Goal: Task Accomplishment & Management: Complete application form

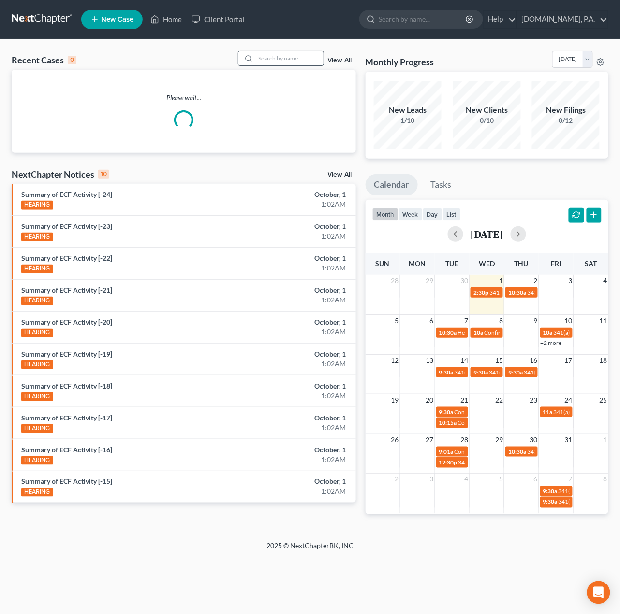
click at [265, 61] on input "search" at bounding box center [290, 58] width 68 height 14
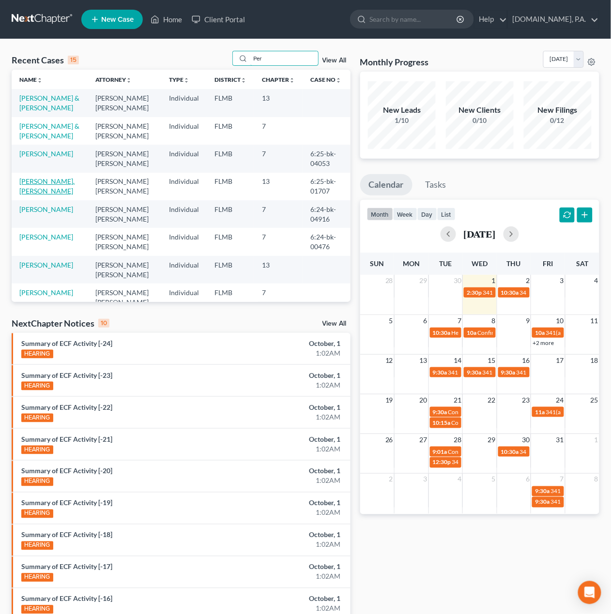
type input "Per"
click at [27, 185] on link "[PERSON_NAME], [PERSON_NAME]" at bounding box center [46, 186] width 55 height 18
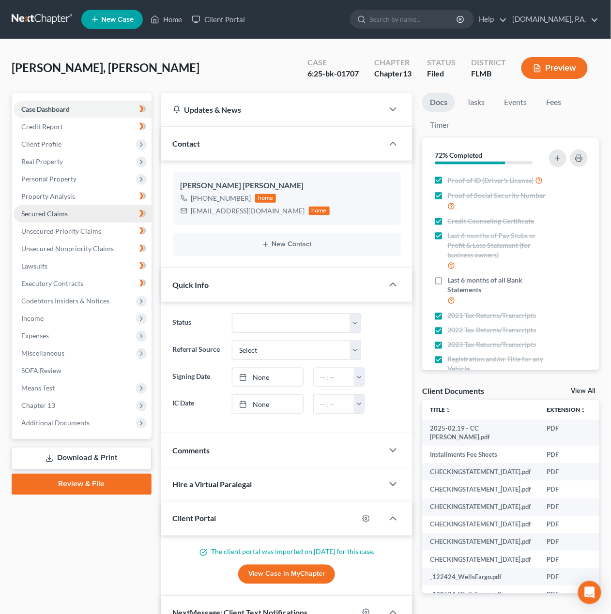
click at [31, 218] on link "Secured Claims" at bounding box center [83, 213] width 138 height 17
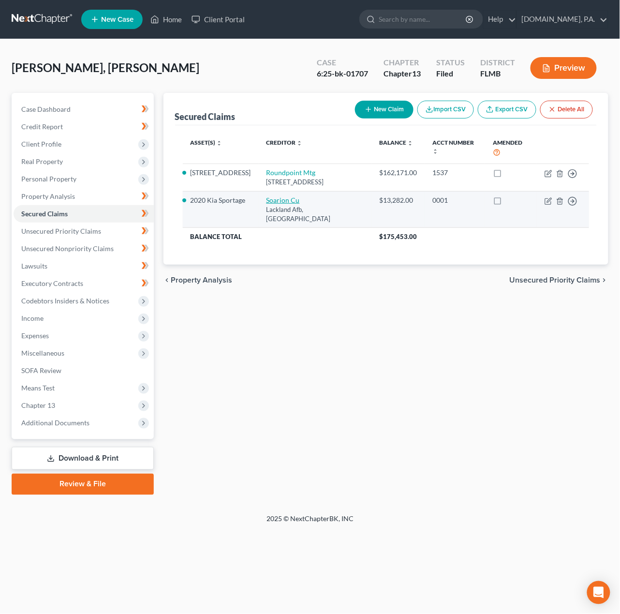
click at [277, 204] on link "Soarion Cu" at bounding box center [283, 200] width 33 height 8
select select "45"
select select "10"
select select "4"
select select "0"
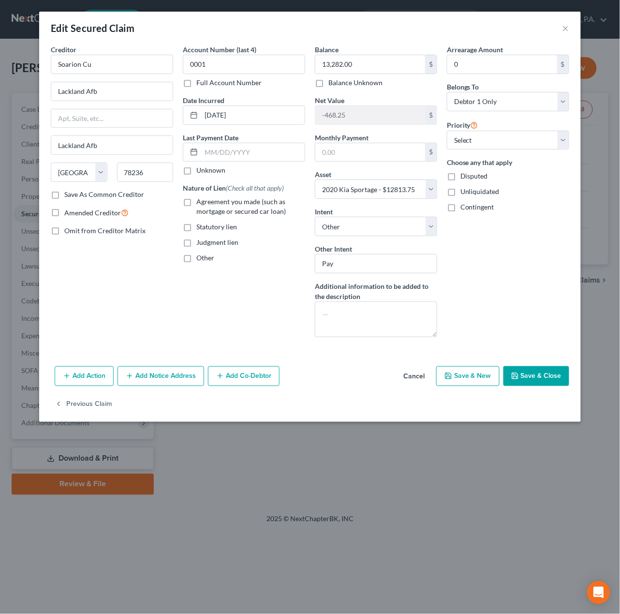
click at [418, 379] on button "Cancel" at bounding box center [414, 376] width 37 height 19
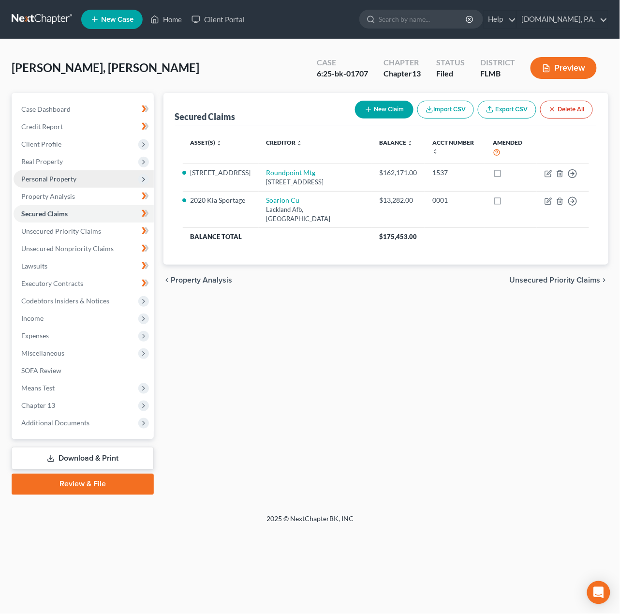
click at [65, 177] on span "Personal Property" at bounding box center [48, 179] width 55 height 8
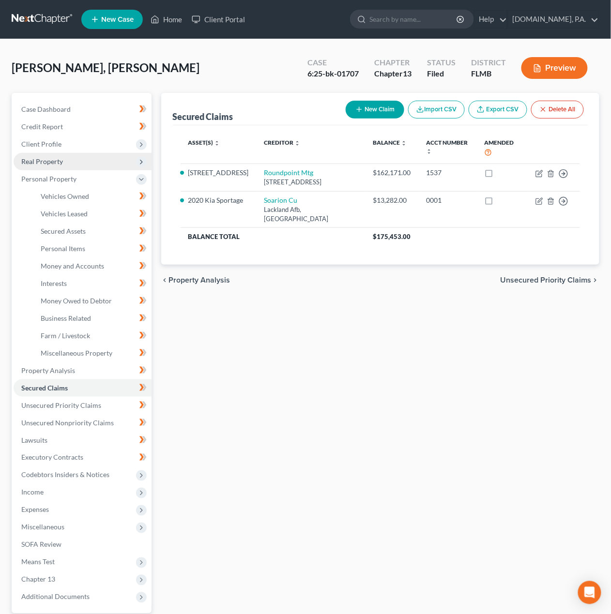
click at [56, 159] on span "Real Property" at bounding box center [42, 161] width 42 height 8
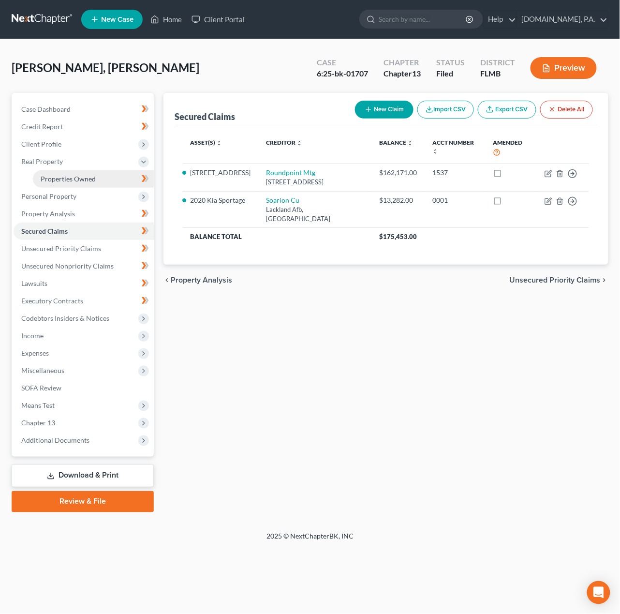
click at [66, 175] on span "Properties Owned" at bounding box center [68, 179] width 55 height 8
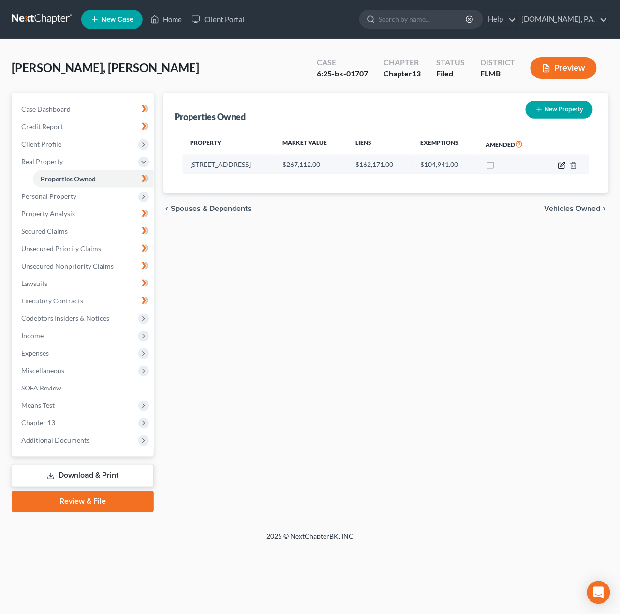
click at [560, 164] on icon "button" at bounding box center [562, 166] width 8 height 8
select select "9"
select select "56"
select select "0"
select select "1"
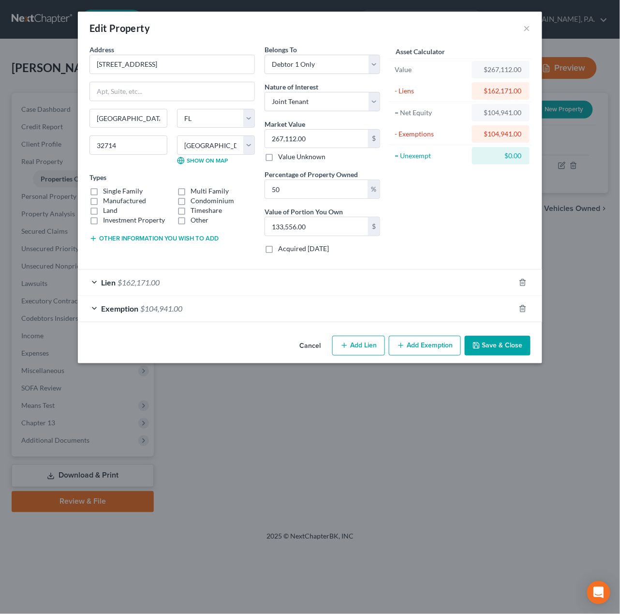
drag, startPoint x: 489, startPoint y: 348, endPoint x: 349, endPoint y: 338, distance: 139.7
click at [488, 348] on button "Save & Close" at bounding box center [498, 346] width 66 height 20
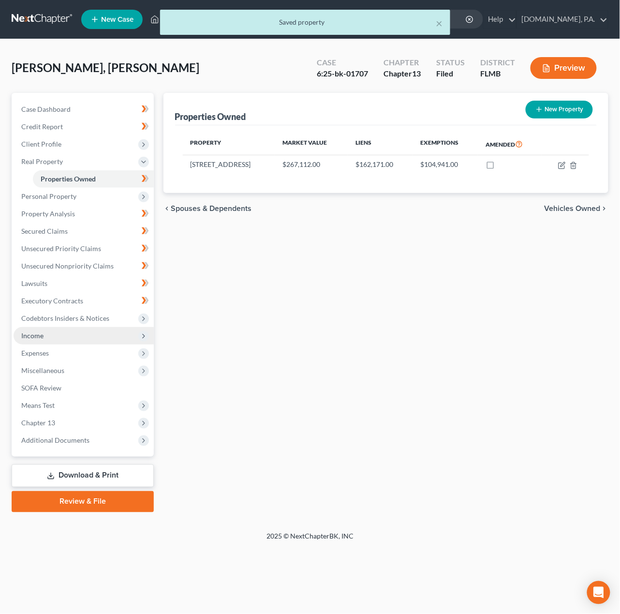
click at [42, 331] on span "Income" at bounding box center [32, 335] width 22 height 8
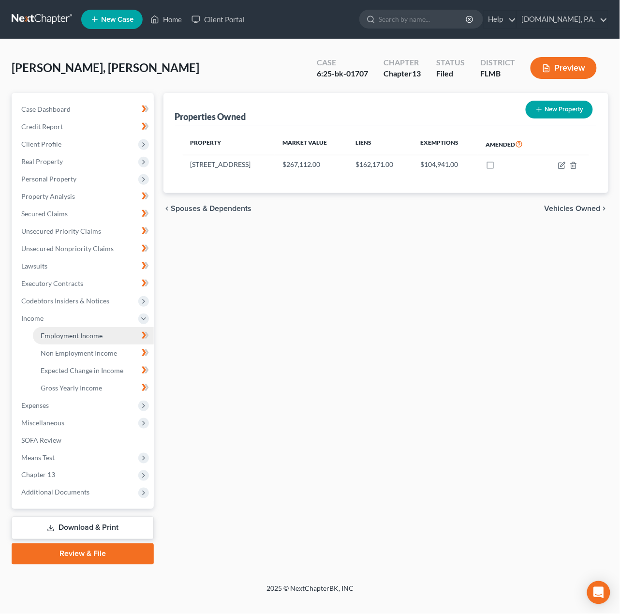
click at [60, 336] on span "Employment Income" at bounding box center [72, 335] width 62 height 8
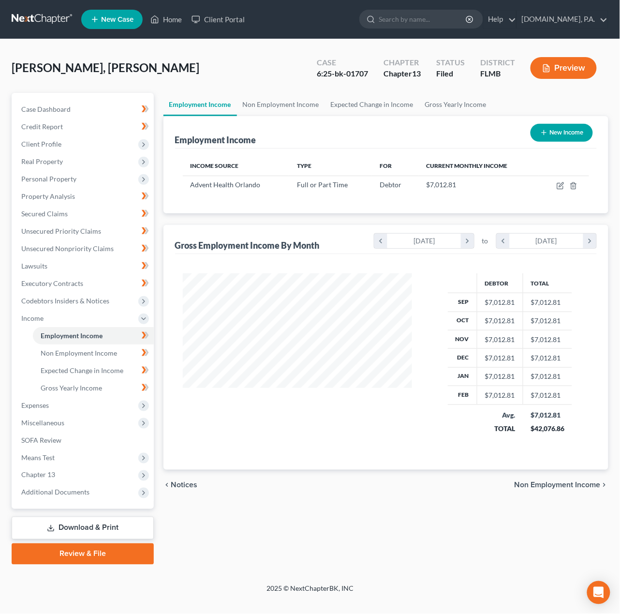
scroll to position [175, 249]
click at [564, 186] on icon "button" at bounding box center [561, 186] width 8 height 8
select select "0"
select select "9"
select select "0"
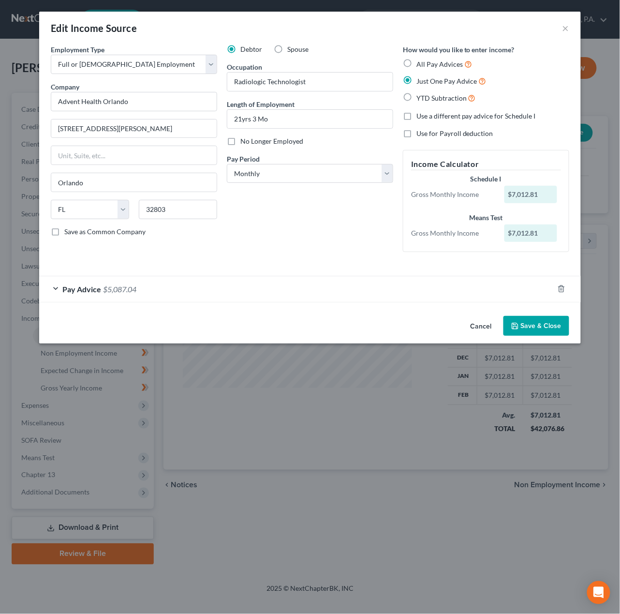
click at [546, 325] on button "Save & Close" at bounding box center [537, 326] width 66 height 20
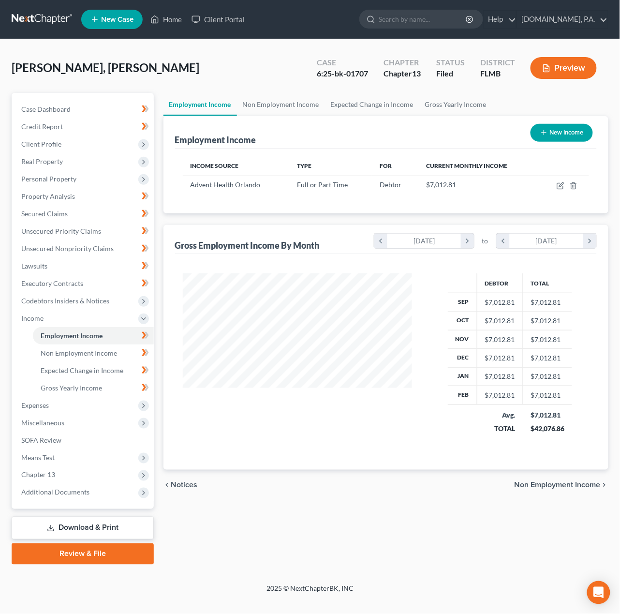
click at [48, 19] on link at bounding box center [43, 19] width 62 height 17
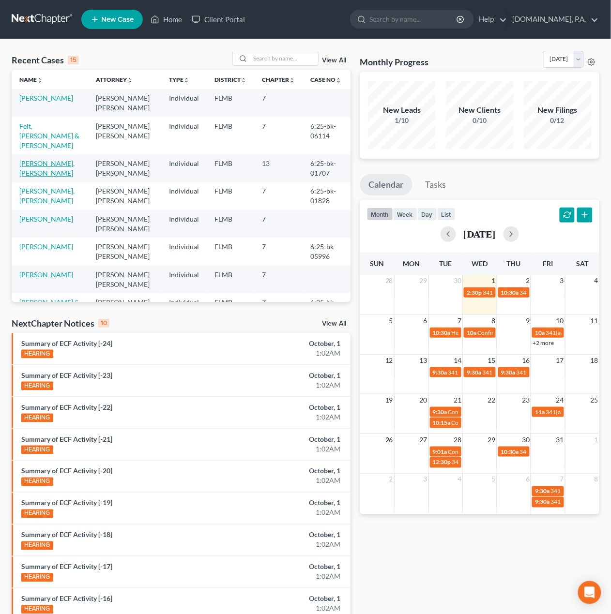
click at [44, 159] on link "[PERSON_NAME], [PERSON_NAME]" at bounding box center [46, 168] width 55 height 18
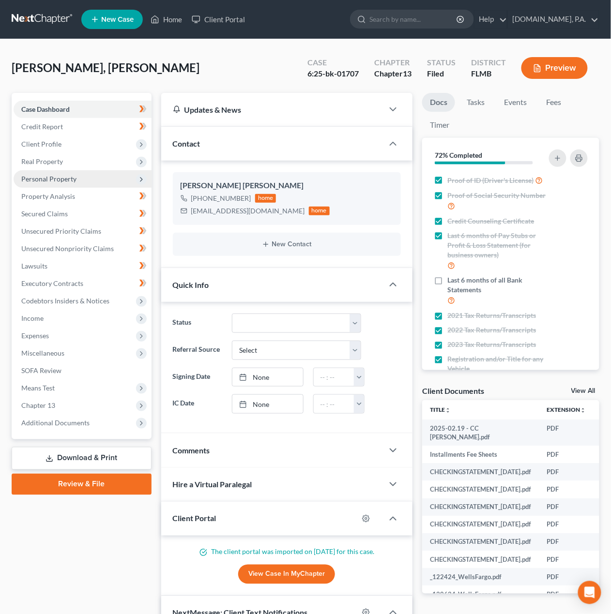
click at [50, 179] on span "Personal Property" at bounding box center [48, 179] width 55 height 8
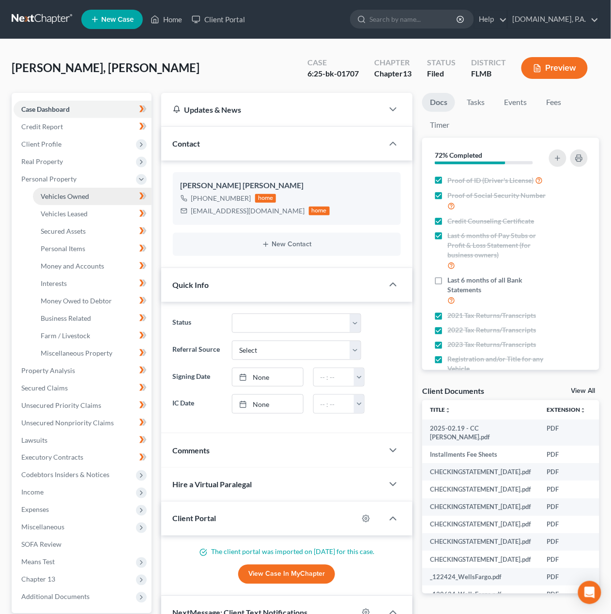
click at [56, 193] on span "Vehicles Owned" at bounding box center [65, 196] width 48 height 8
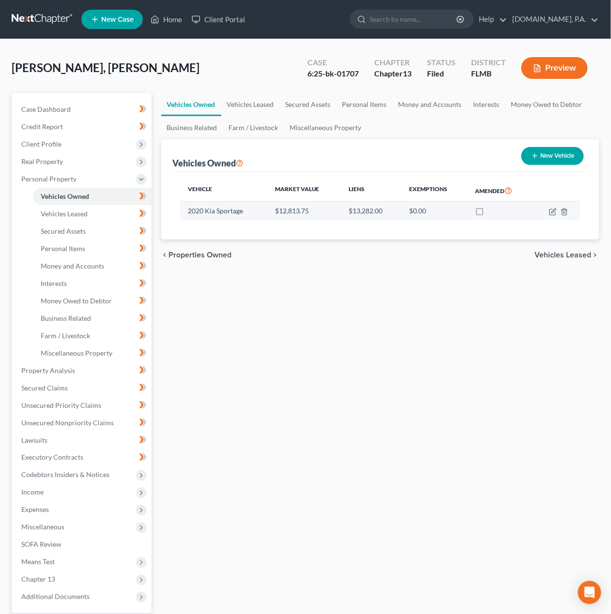
click at [205, 211] on td "2020 Kia Sportage" at bounding box center [223, 211] width 87 height 18
click at [555, 211] on icon "button" at bounding box center [552, 212] width 6 height 6
select select "0"
select select "6"
select select "3"
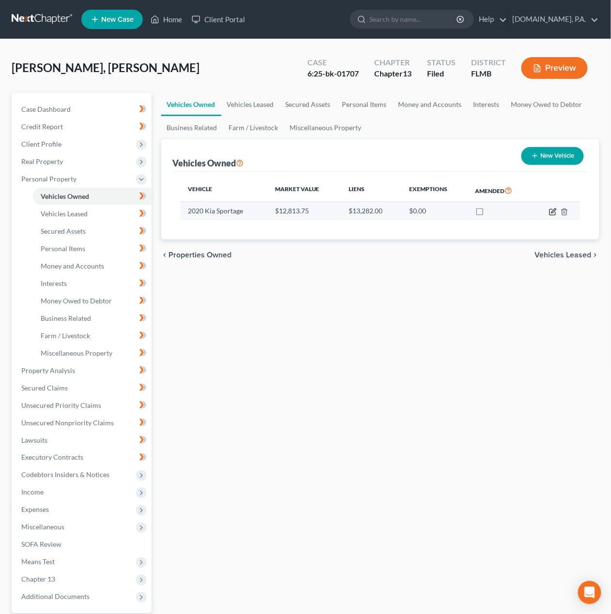
select select "0"
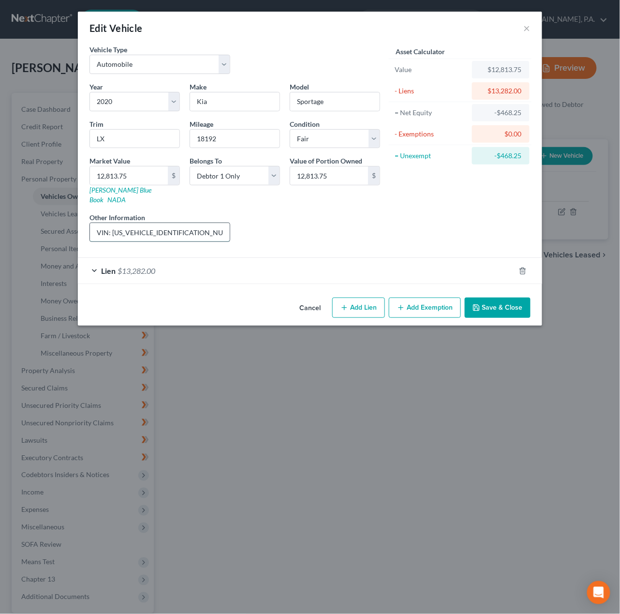
drag, startPoint x: 206, startPoint y: 224, endPoint x: 111, endPoint y: 228, distance: 94.9
click at [111, 228] on input "VIN: KNDPM3AC1L7767462" at bounding box center [160, 232] width 140 height 18
